Goal: Task Accomplishment & Management: Manage account settings

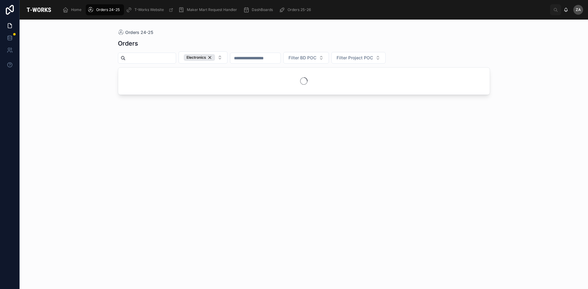
click at [528, 66] on div "Orders 24-25 Orders Electronics Filter BD POC Filter Project POC" at bounding box center [304, 155] width 568 height 270
click at [299, 11] on span "Orders 25-26" at bounding box center [299, 9] width 23 height 5
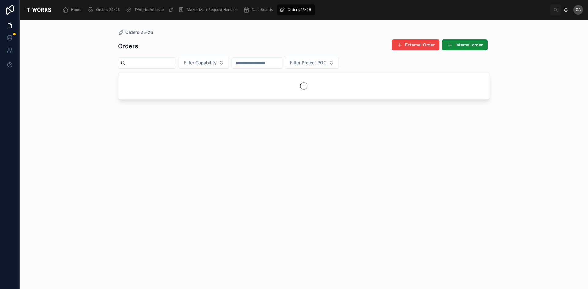
click at [216, 63] on span "Filter Capability" at bounding box center [200, 63] width 33 height 6
click at [198, 156] on div "Electronics" at bounding box center [218, 156] width 85 height 10
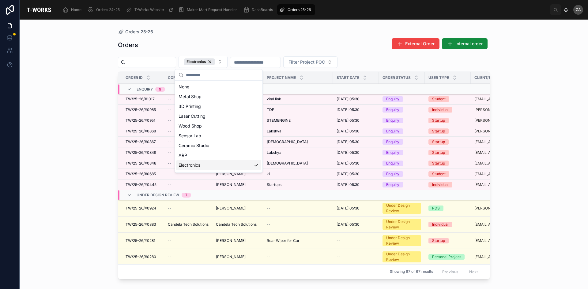
click at [539, 147] on div "Orders 25-26 Orders External Order Internal order Electronics Filter Project PO…" at bounding box center [304, 155] width 568 height 270
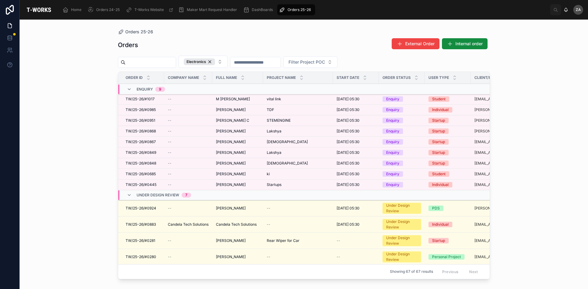
click at [229, 123] on span "[PERSON_NAME] C" at bounding box center [232, 120] width 33 height 5
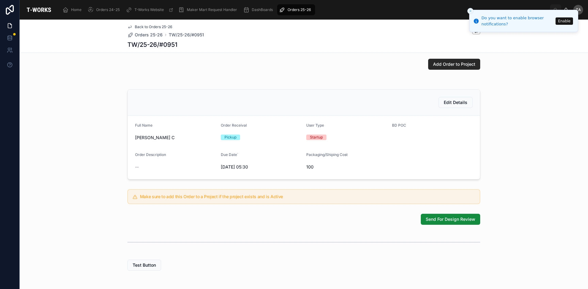
scroll to position [61, 0]
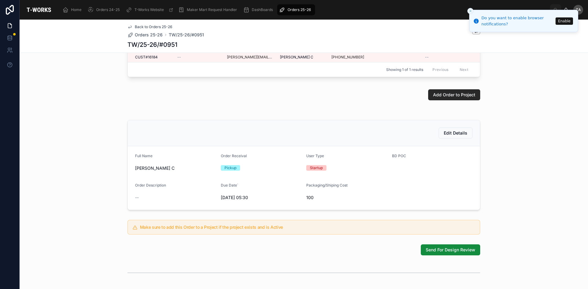
click at [434, 253] on span "Send For Design Review" at bounding box center [451, 250] width 50 height 6
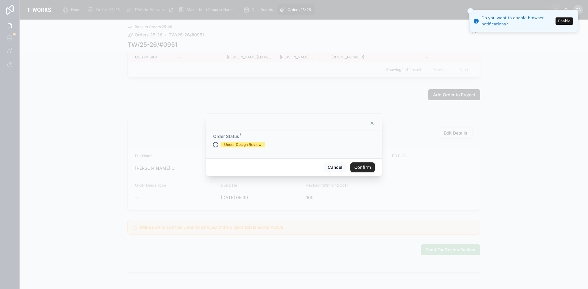
click at [217, 145] on button "Under Design Review" at bounding box center [215, 144] width 5 height 5
click at [362, 166] on button "Confirm" at bounding box center [362, 168] width 24 height 10
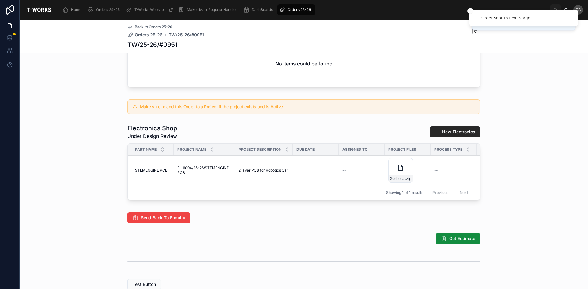
scroll to position [245, 0]
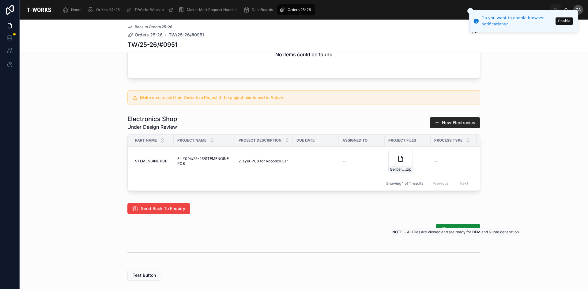
click at [459, 233] on span "Get Estimate" at bounding box center [462, 230] width 26 height 6
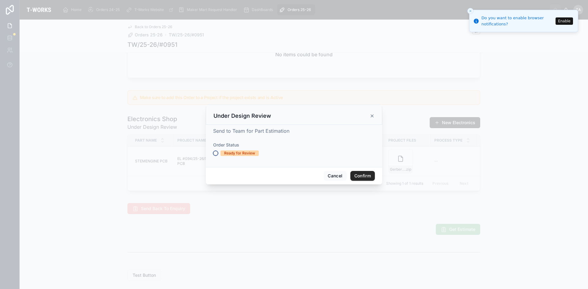
click at [215, 153] on button "Ready for Review" at bounding box center [215, 153] width 5 height 5
click at [360, 178] on button "Confirm" at bounding box center [362, 176] width 24 height 10
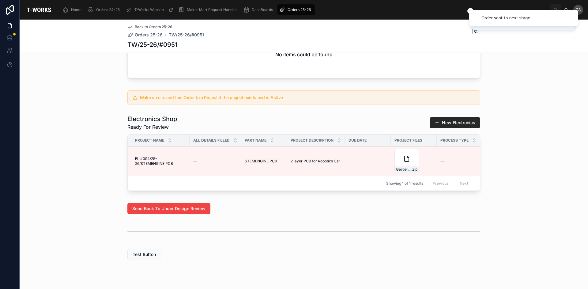
scroll to position [271, 0]
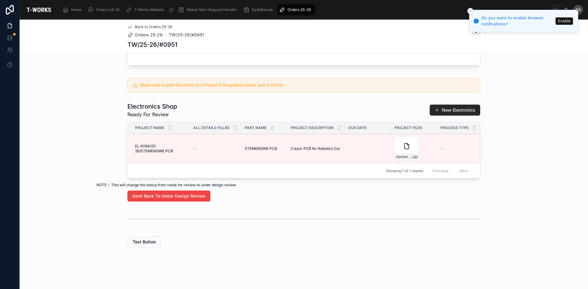
click at [183, 197] on span "Send Back To Under Design Review" at bounding box center [168, 196] width 73 height 6
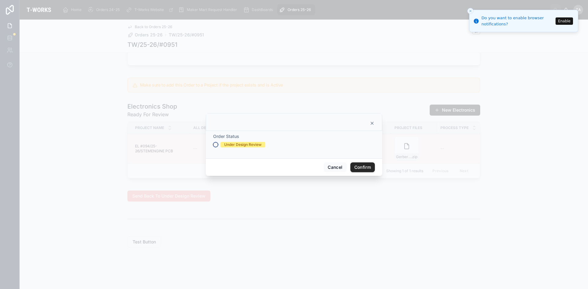
click at [214, 145] on button "Under Design Review" at bounding box center [215, 144] width 5 height 5
click at [359, 171] on button "Confirm" at bounding box center [362, 168] width 24 height 10
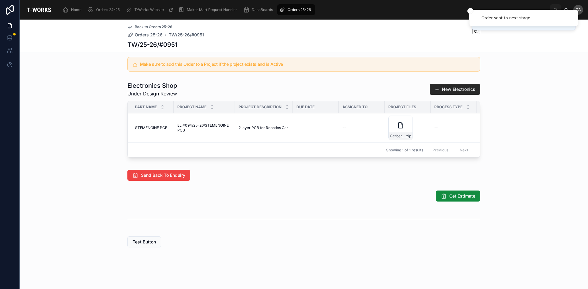
scroll to position [292, 0]
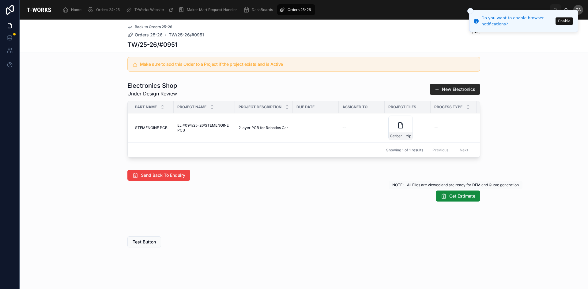
click at [462, 194] on span "Get Estimate" at bounding box center [462, 196] width 26 height 6
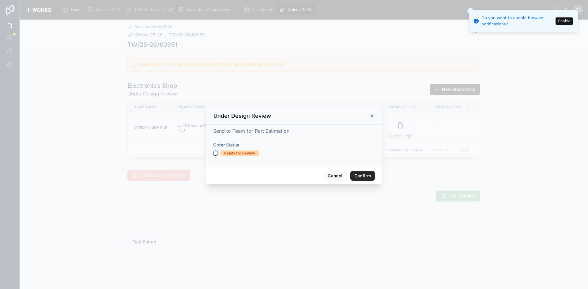
click at [215, 152] on button "Ready for Review" at bounding box center [215, 153] width 5 height 5
click at [366, 177] on button "Confirm" at bounding box center [362, 176] width 24 height 10
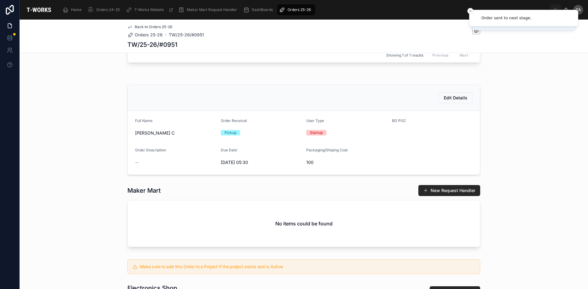
scroll to position [0, 0]
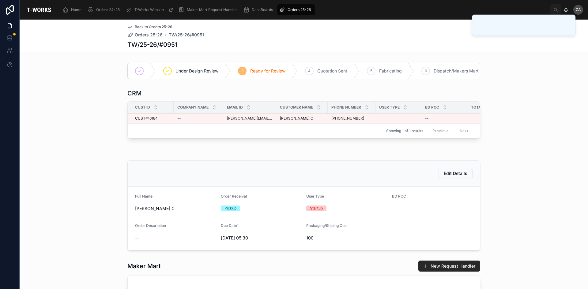
click at [318, 71] on span "Quotation Sent" at bounding box center [332, 71] width 30 height 6
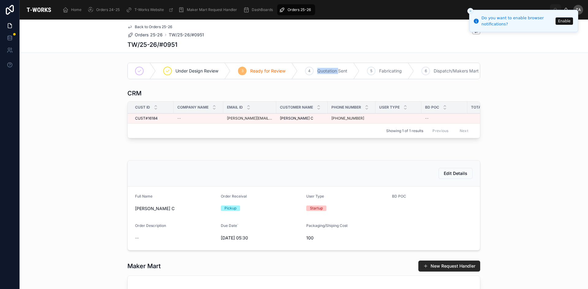
click at [318, 71] on span "Quotation Sent" at bounding box center [332, 71] width 30 height 6
click at [262, 74] on span "Ready for Review" at bounding box center [267, 71] width 35 height 6
click at [262, 71] on span "Ready for Review" at bounding box center [267, 71] width 35 height 6
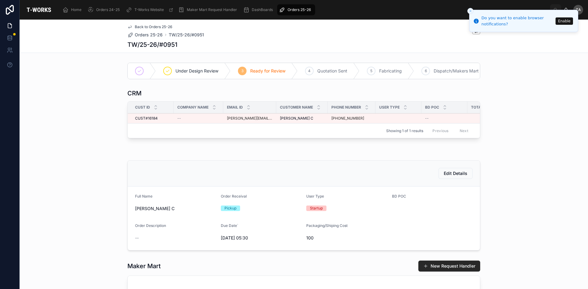
click at [328, 47] on div "TW/25-26/#0951" at bounding box center [303, 44] width 353 height 9
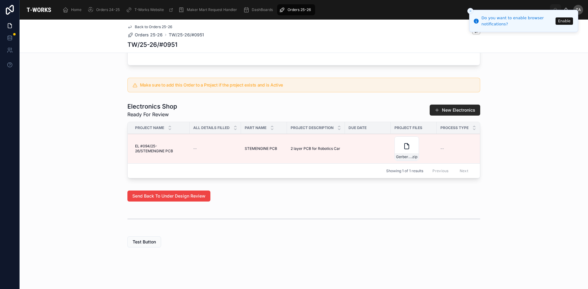
scroll to position [271, 0]
click at [139, 245] on button "Test Button" at bounding box center [144, 242] width 34 height 11
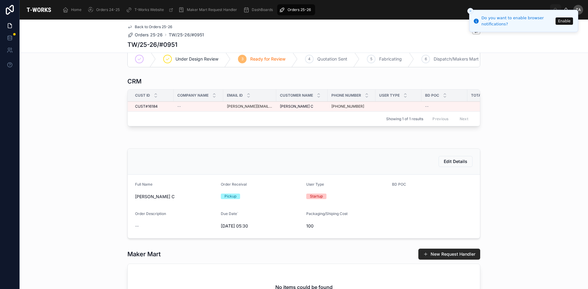
scroll to position [0, 0]
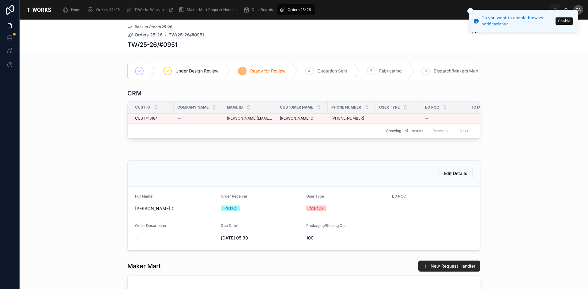
click at [324, 71] on span "Quotation Sent" at bounding box center [332, 71] width 30 height 6
click at [301, 8] on span "Orders 25-26" at bounding box center [299, 9] width 23 height 5
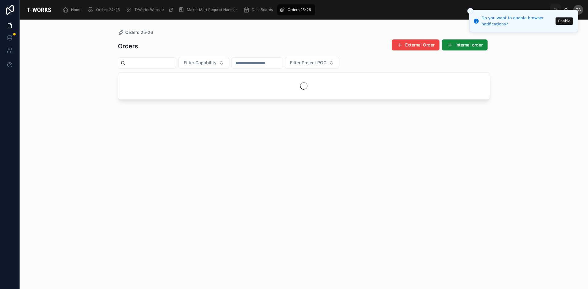
click at [216, 65] on span "Filter Capability" at bounding box center [200, 63] width 33 height 6
click at [196, 156] on div "Electronics" at bounding box center [218, 156] width 85 height 10
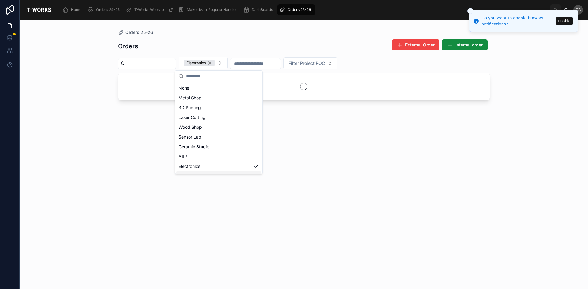
click at [532, 144] on div "Orders 25-26 Orders External Order Internal order Electronics Filter Project POC" at bounding box center [304, 155] width 568 height 270
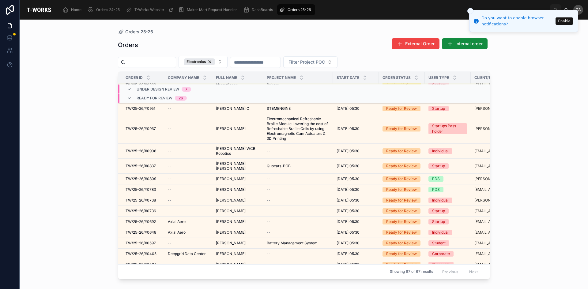
scroll to position [162, 0]
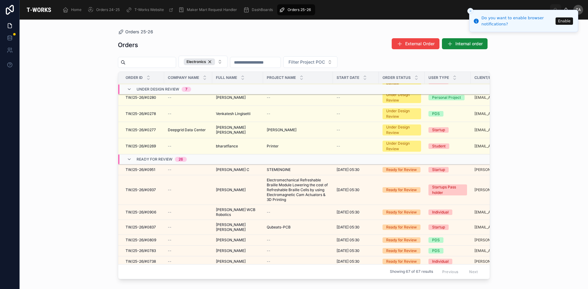
click at [402, 171] on div "Ready for Review" at bounding box center [401, 170] width 31 height 6
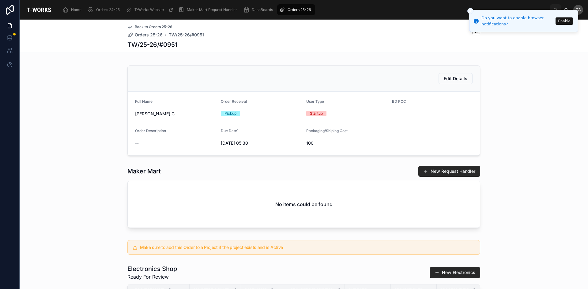
scroll to position [88, 0]
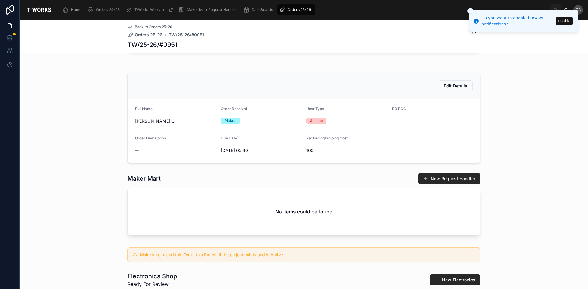
click at [299, 11] on span "Orders 25-26" at bounding box center [299, 9] width 23 height 5
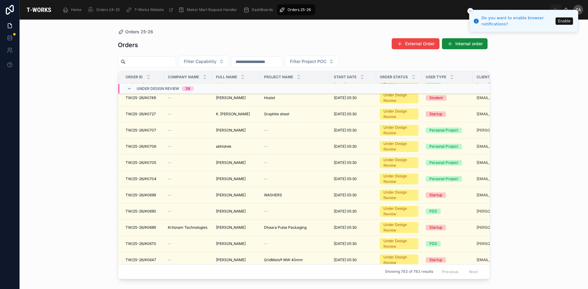
scroll to position [345, 0]
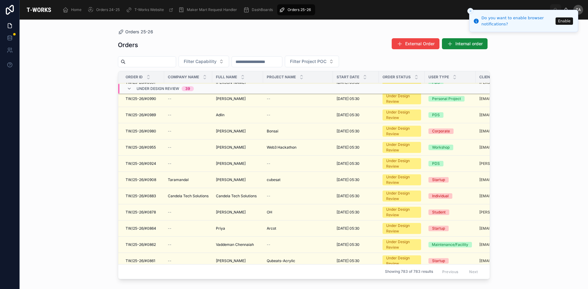
click at [216, 62] on span "Filter Capability" at bounding box center [200, 61] width 33 height 6
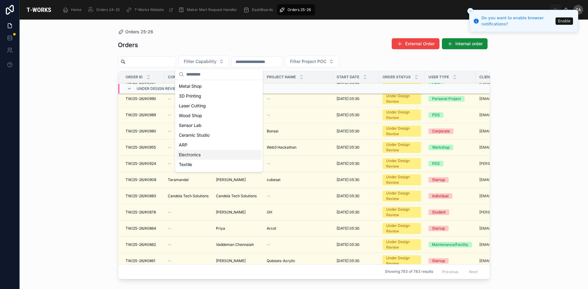
click at [193, 156] on div "Electronics" at bounding box center [218, 155] width 85 height 10
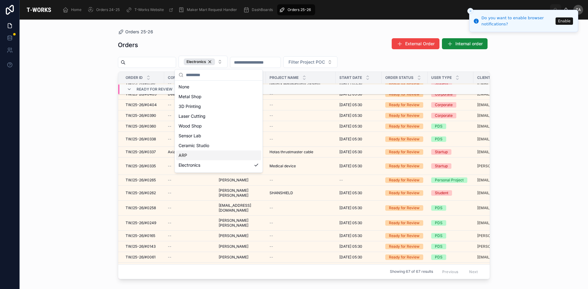
scroll to position [328, 0]
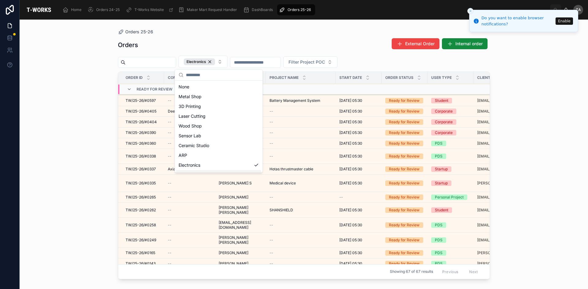
click at [517, 141] on div "Orders 25-26 Orders External Order Internal order Electronics Filter Project PO…" at bounding box center [304, 155] width 568 height 270
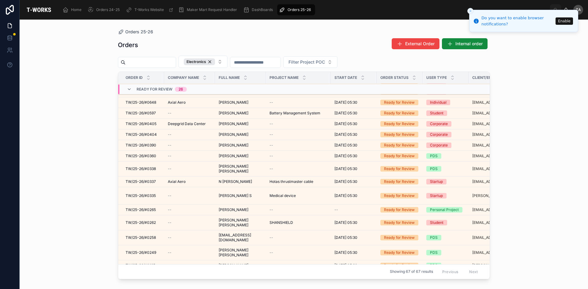
scroll to position [475, 0]
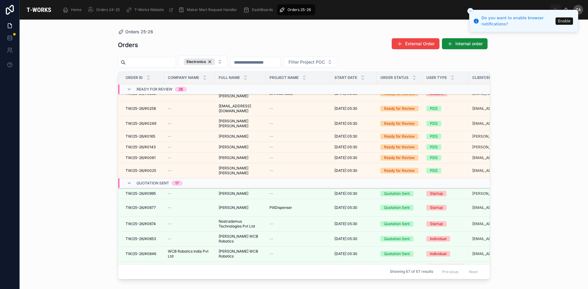
click at [392, 191] on div "Quotation Sent" at bounding box center [397, 194] width 26 height 6
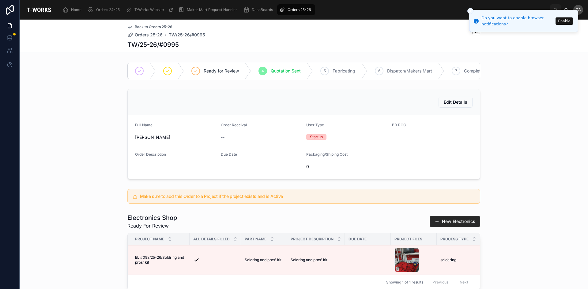
click at [306, 170] on span "0" at bounding box center [346, 167] width 81 height 6
click at [227, 137] on div "--" at bounding box center [261, 138] width 81 height 10
click at [303, 9] on span "Orders 25-26" at bounding box center [299, 9] width 23 height 5
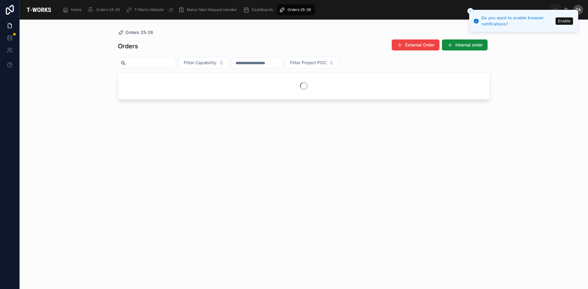
click at [216, 63] on span "Filter Capability" at bounding box center [200, 63] width 33 height 6
click at [185, 156] on div "Electronics" at bounding box center [218, 156] width 85 height 10
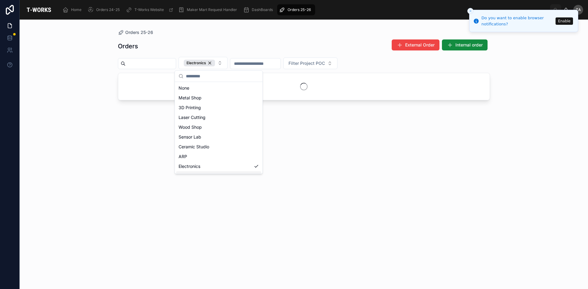
click at [553, 149] on div "Orders 25-26 Orders External Order Internal order Electronics Filter Project POC" at bounding box center [304, 155] width 568 height 270
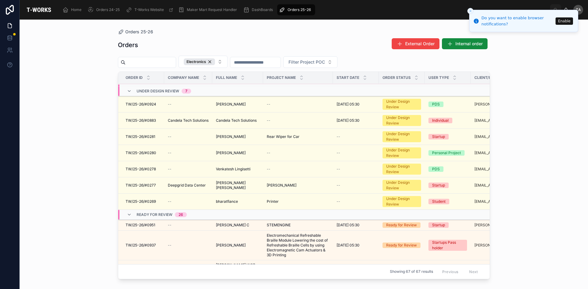
scroll to position [92, 0]
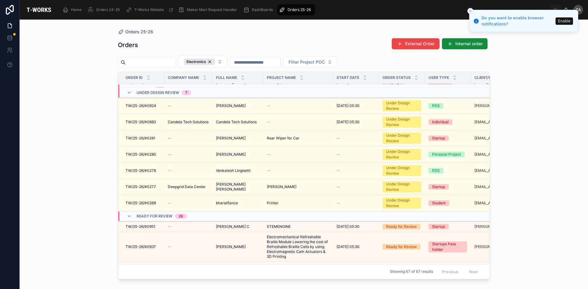
click at [144, 229] on span "TW/25-26/#0951" at bounding box center [141, 226] width 30 height 5
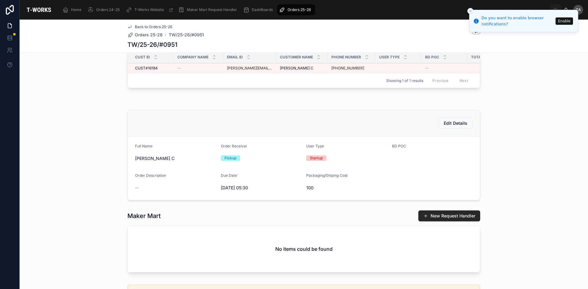
scroll to position [61, 0]
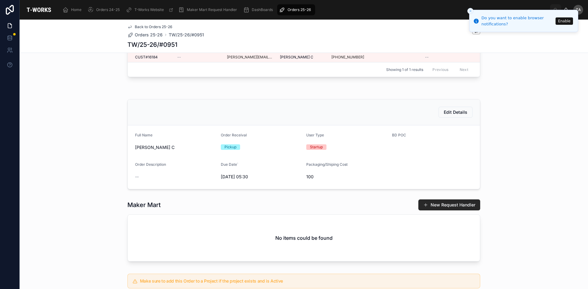
click at [457, 115] on span "Edit Details" at bounding box center [456, 112] width 24 height 6
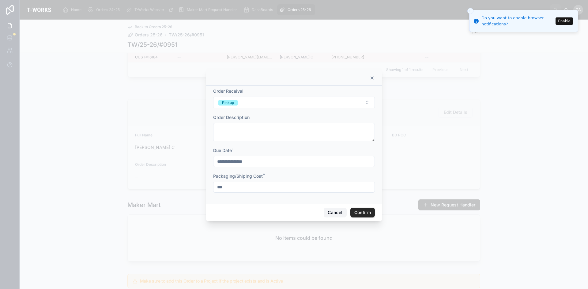
click at [331, 215] on button "Cancel" at bounding box center [335, 213] width 23 height 10
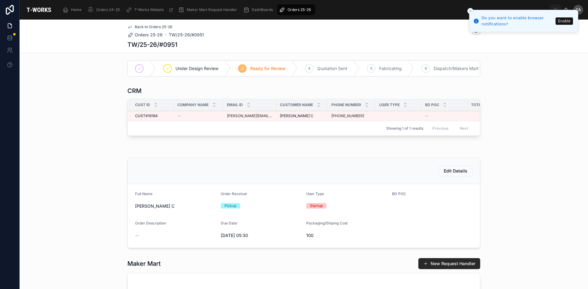
scroll to position [0, 0]
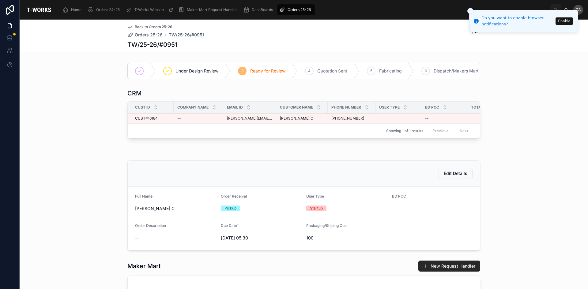
click at [196, 73] on span "Under Design Review" at bounding box center [196, 71] width 43 height 6
click at [205, 72] on span "Under Design Review" at bounding box center [196, 71] width 43 height 6
click at [137, 71] on icon at bounding box center [139, 71] width 5 height 5
click at [139, 72] on icon at bounding box center [139, 71] width 5 height 5
click at [298, 12] on span "Orders 25-26" at bounding box center [299, 9] width 23 height 5
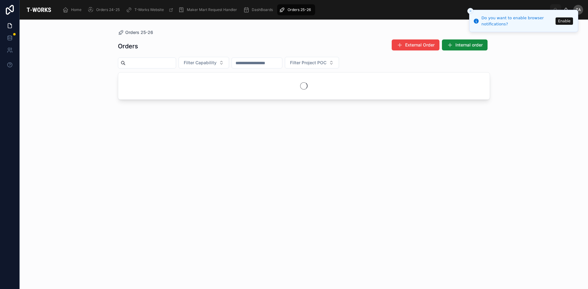
drag, startPoint x: 233, startPoint y: 65, endPoint x: 231, endPoint y: 67, distance: 3.5
click at [229, 65] on button "Filter Capability" at bounding box center [204, 63] width 51 height 12
click at [194, 158] on div "Electronics" at bounding box center [218, 156] width 85 height 10
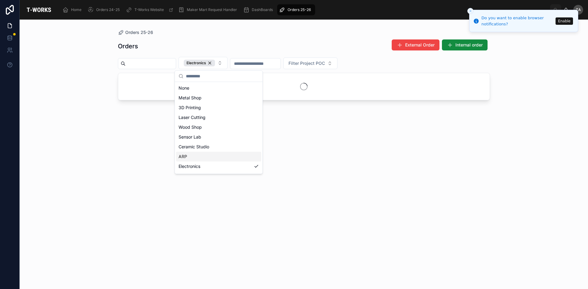
click at [557, 93] on div "Orders 25-26 Orders External Order Internal order Electronics Filter Project POC" at bounding box center [304, 155] width 568 height 270
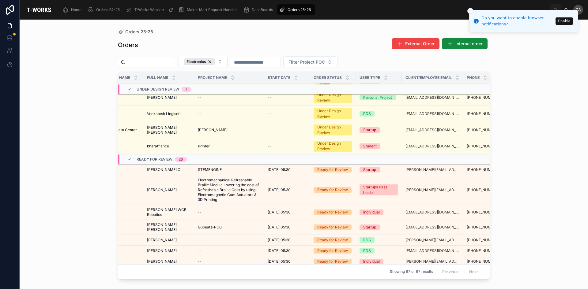
scroll to position [162, 0]
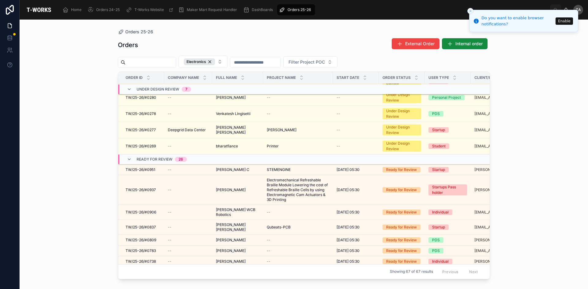
click at [149, 169] on span "TW/25-26/#0951" at bounding box center [141, 169] width 30 height 5
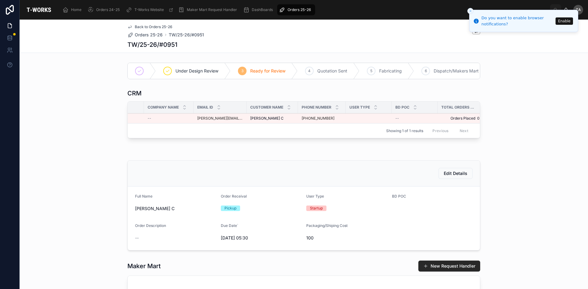
scroll to position [0, 32]
click at [468, 121] on span "Orders Placed 0" at bounding box center [456, 118] width 42 height 5
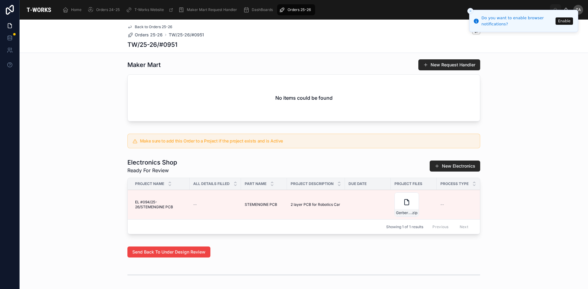
scroll to position [210, 0]
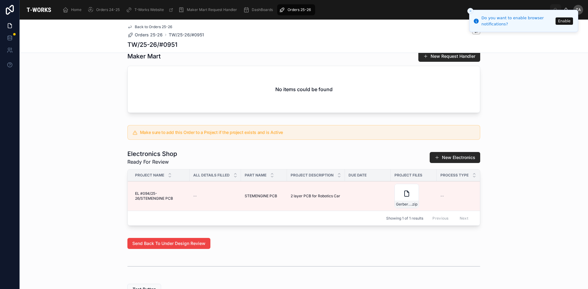
click at [0, 0] on span "Edit Details" at bounding box center [0, 0] width 0 height 0
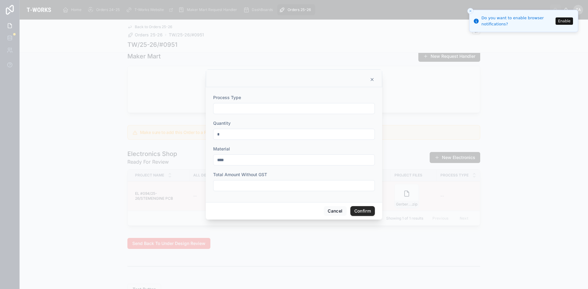
click at [295, 186] on input "text" at bounding box center [293, 186] width 161 height 9
click at [285, 110] on input "text" at bounding box center [293, 108] width 161 height 9
type input "**********"
click at [238, 134] on input "*" at bounding box center [293, 134] width 161 height 9
click at [239, 162] on input "****" at bounding box center [293, 160] width 161 height 9
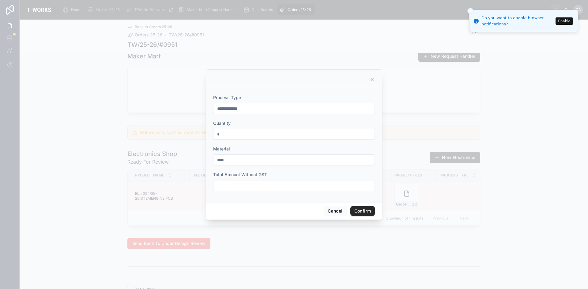
click at [242, 189] on input "text" at bounding box center [293, 186] width 161 height 9
click at [274, 182] on input "text" at bounding box center [293, 186] width 161 height 9
click at [261, 186] on input "text" at bounding box center [293, 186] width 161 height 9
click at [372, 80] on icon at bounding box center [372, 79] width 2 height 2
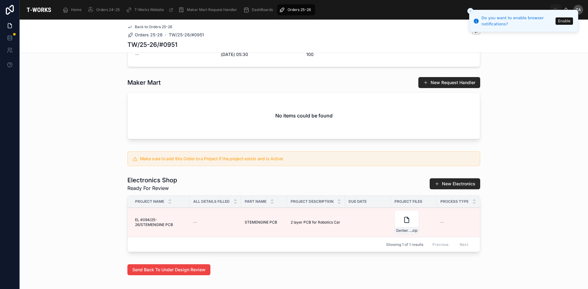
scroll to position [0, 0]
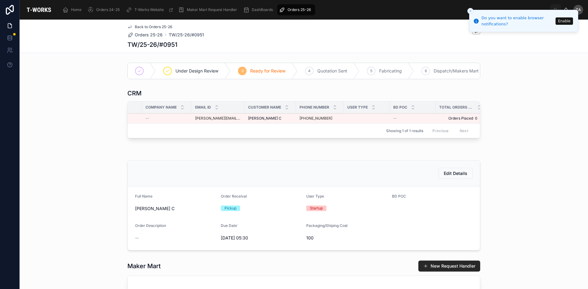
click at [470, 12] on icon "Close toast" at bounding box center [470, 11] width 4 height 4
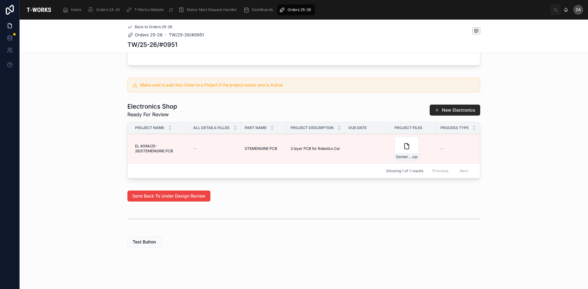
scroll to position [271, 0]
click at [0, 0] on span "Edit Details" at bounding box center [0, 0] width 0 height 0
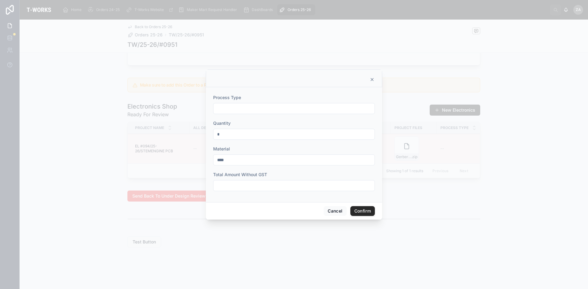
click at [252, 188] on input "text" at bounding box center [293, 186] width 161 height 9
click at [237, 184] on input "text" at bounding box center [293, 186] width 161 height 9
type input "*****"
click at [249, 106] on input "text" at bounding box center [293, 108] width 161 height 9
type input "**********"
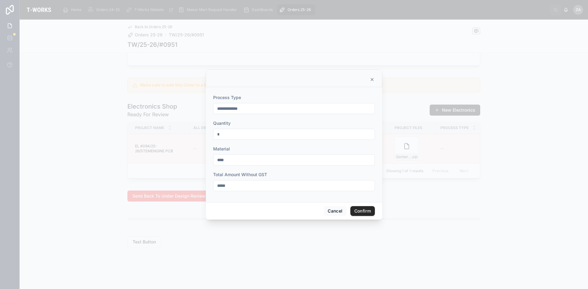
drag, startPoint x: 239, startPoint y: 188, endPoint x: 221, endPoint y: 188, distance: 18.1
click at [221, 188] on input "*****" at bounding box center [293, 186] width 161 height 9
type input "*****"
click at [360, 210] on button "Confirm" at bounding box center [362, 211] width 24 height 10
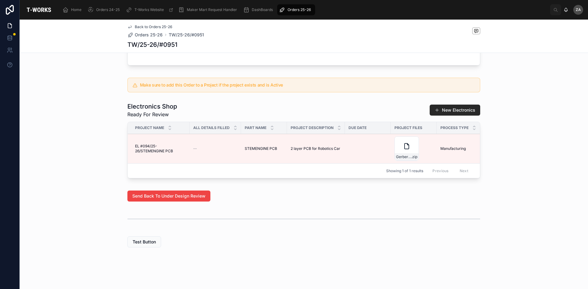
click at [0, 0] on span "Edit Details" at bounding box center [0, 0] width 0 height 0
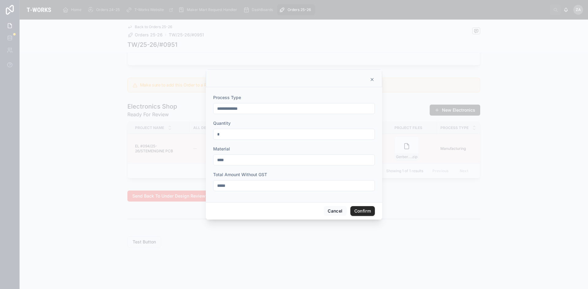
click at [231, 187] on input "*****" at bounding box center [293, 186] width 161 height 9
type input "*****"
click at [359, 209] on button "Confirm" at bounding box center [362, 211] width 24 height 10
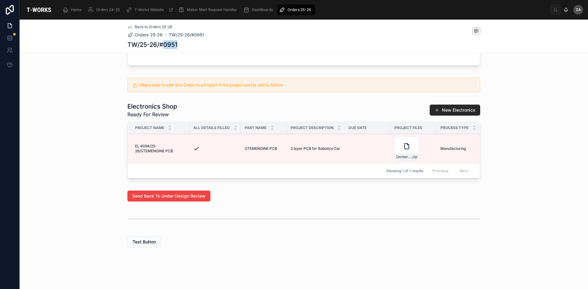
drag, startPoint x: 180, startPoint y: 42, endPoint x: 161, endPoint y: 45, distance: 19.9
click at [161, 45] on div "TW/25-26/#0951" at bounding box center [303, 44] width 353 height 9
copy h1 "0951"
